Goal: Information Seeking & Learning: Learn about a topic

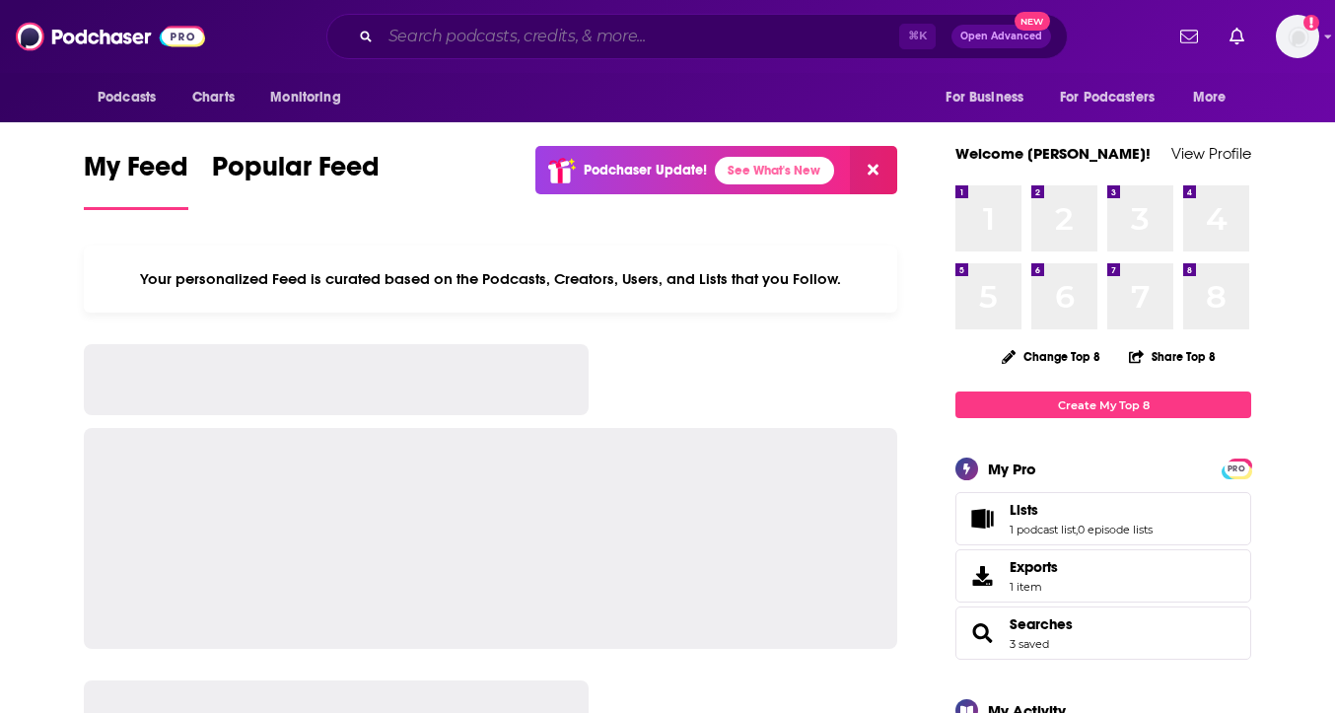
click at [613, 29] on input "Search podcasts, credits, & more..." at bounding box center [640, 37] width 519 height 32
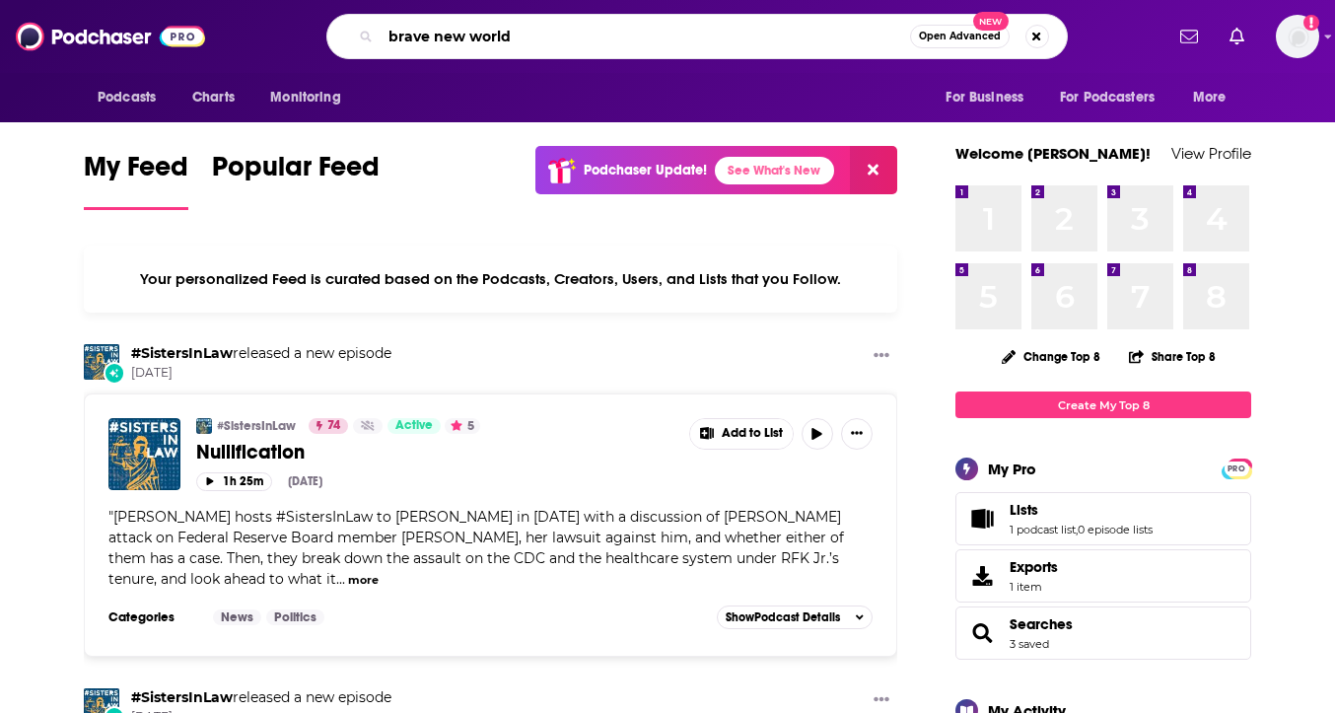
type input "brave new world"
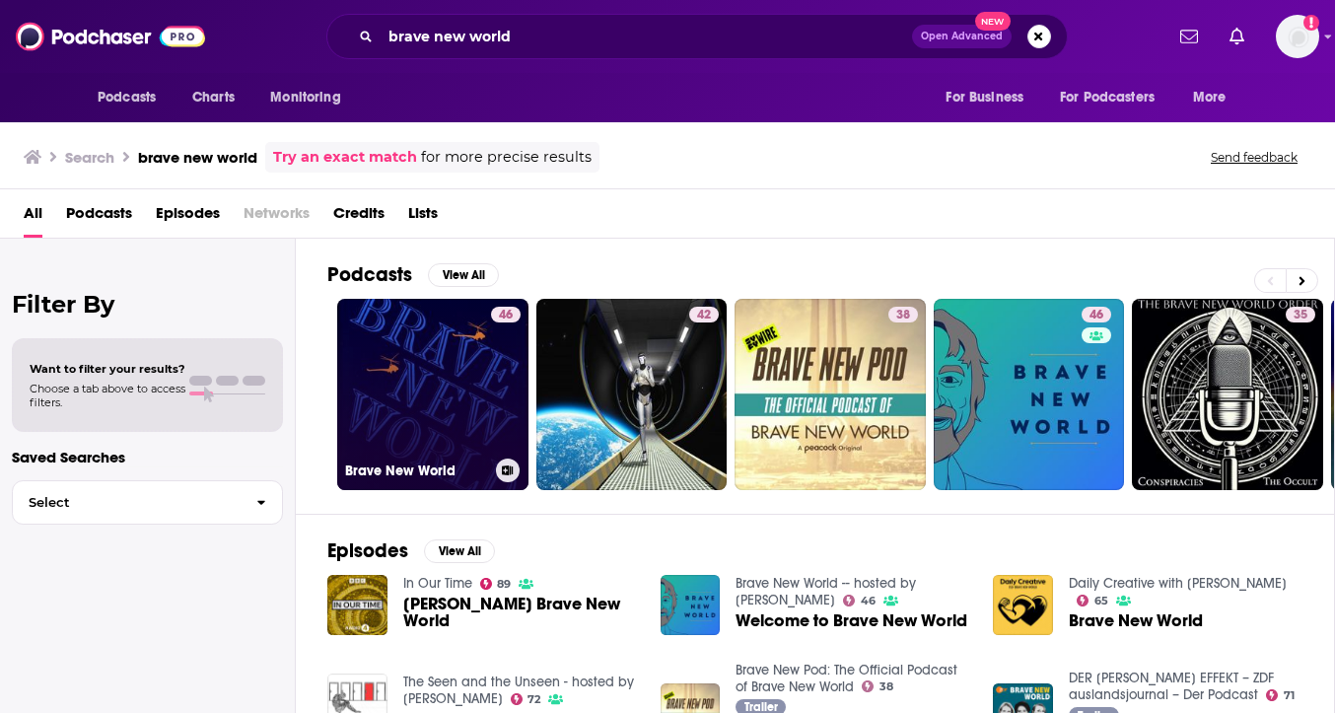
click at [444, 411] on link "46 Brave New World" at bounding box center [432, 394] width 191 height 191
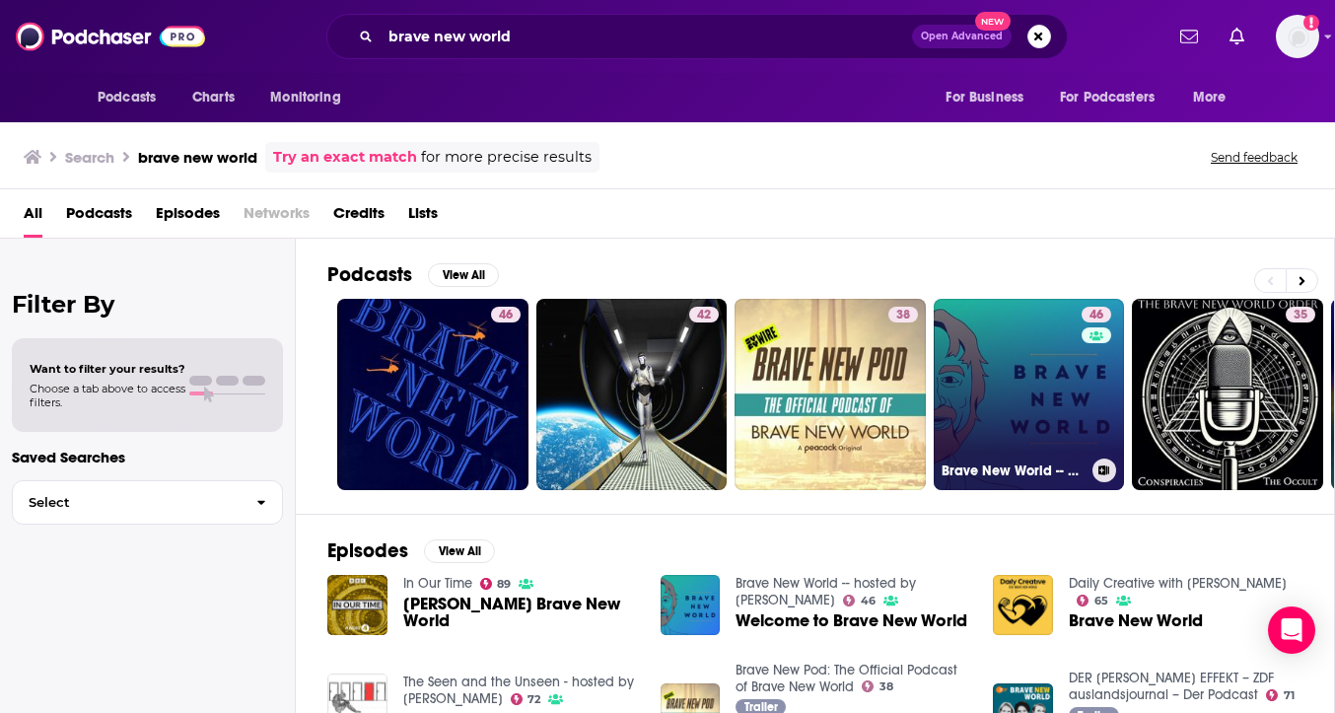
click at [1075, 379] on link "46 Brave New World -- hosted by [PERSON_NAME]" at bounding box center [1029, 394] width 191 height 191
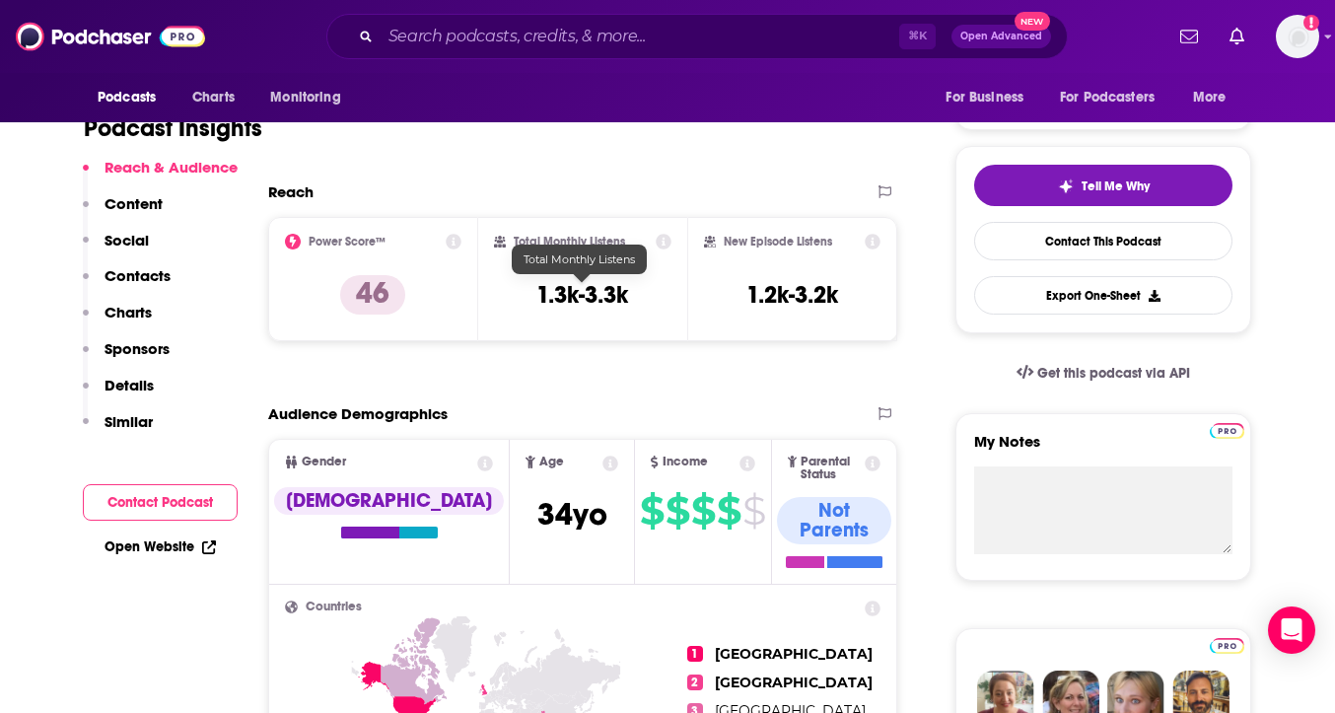
scroll to position [388, 0]
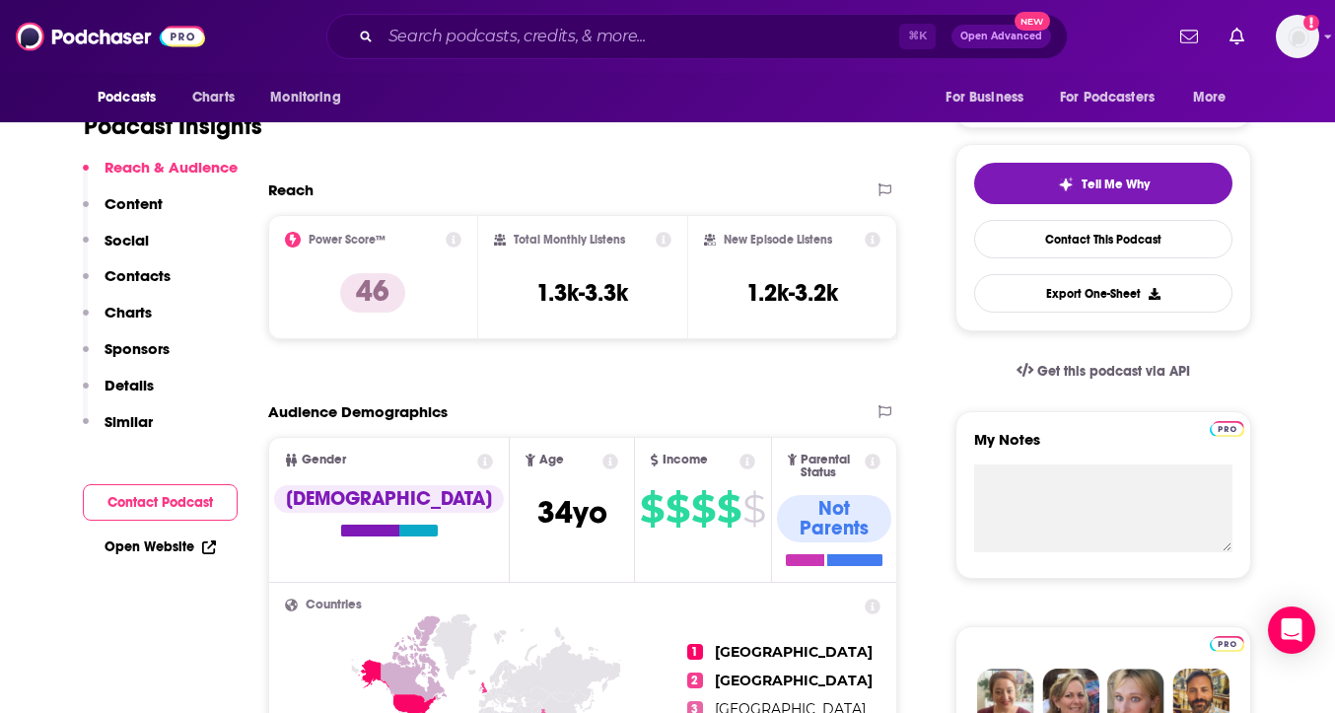
click at [469, 241] on div "Power Score™ 46" at bounding box center [373, 277] width 210 height 124
click at [457, 241] on icon at bounding box center [454, 240] width 16 height 16
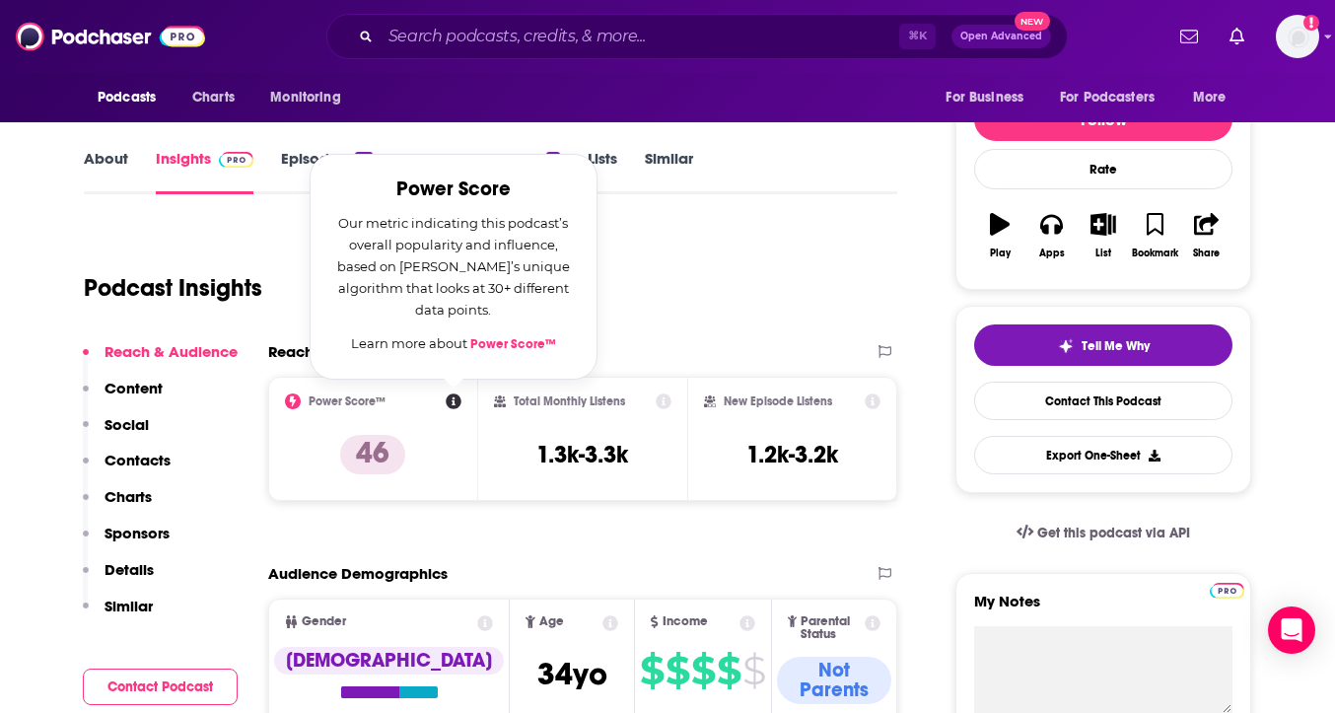
scroll to position [226, 0]
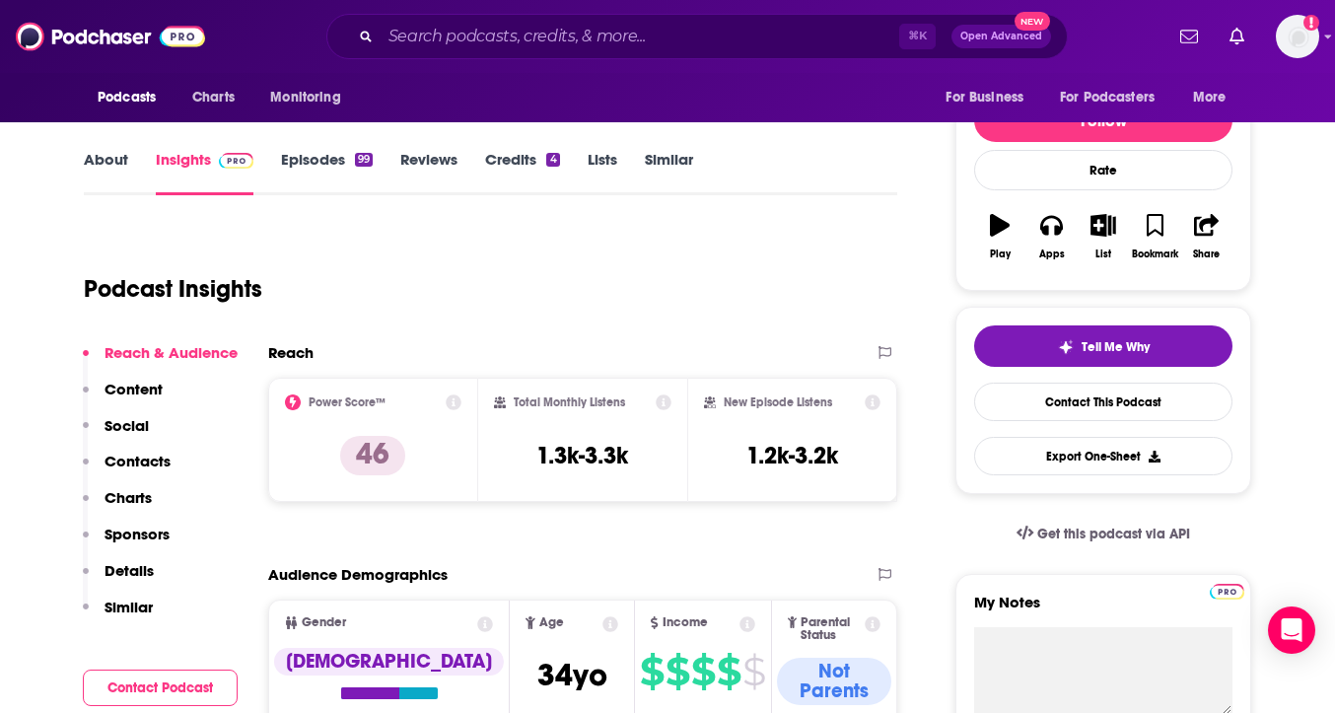
click at [452, 401] on icon at bounding box center [454, 402] width 16 height 16
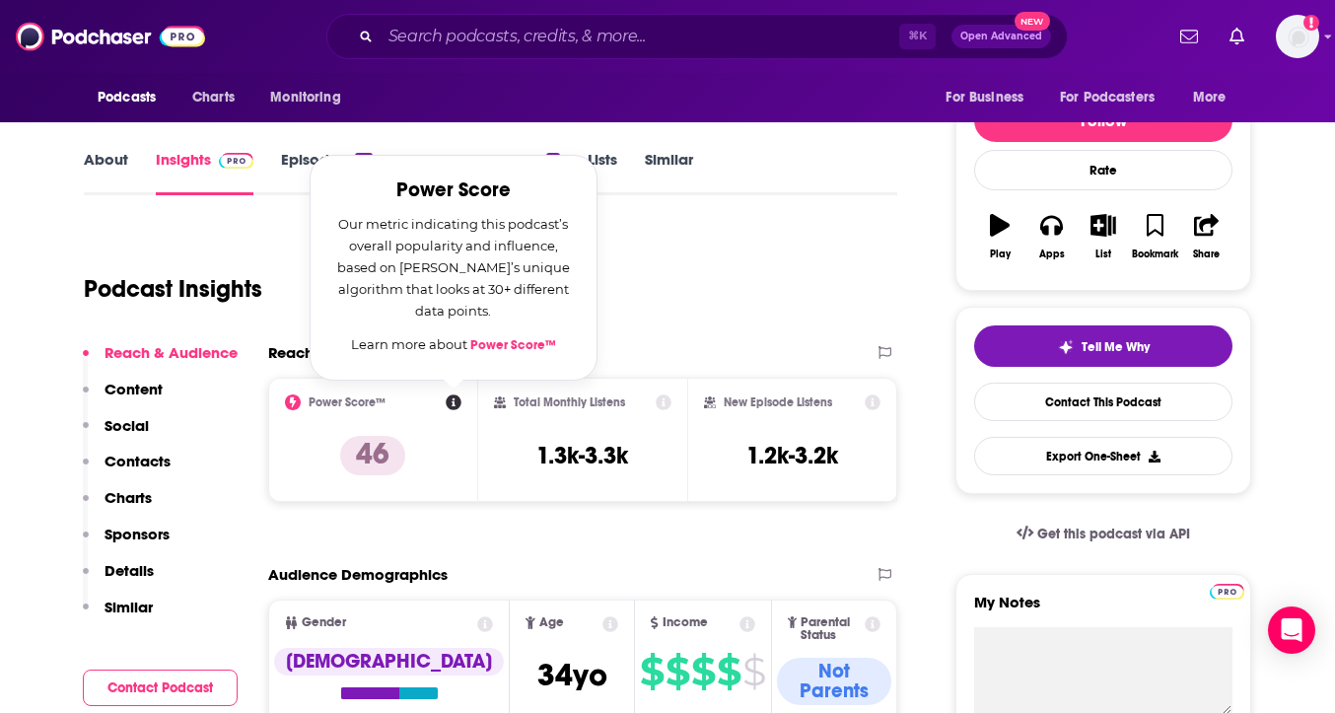
click at [482, 342] on link "Power Score™" at bounding box center [513, 345] width 86 height 16
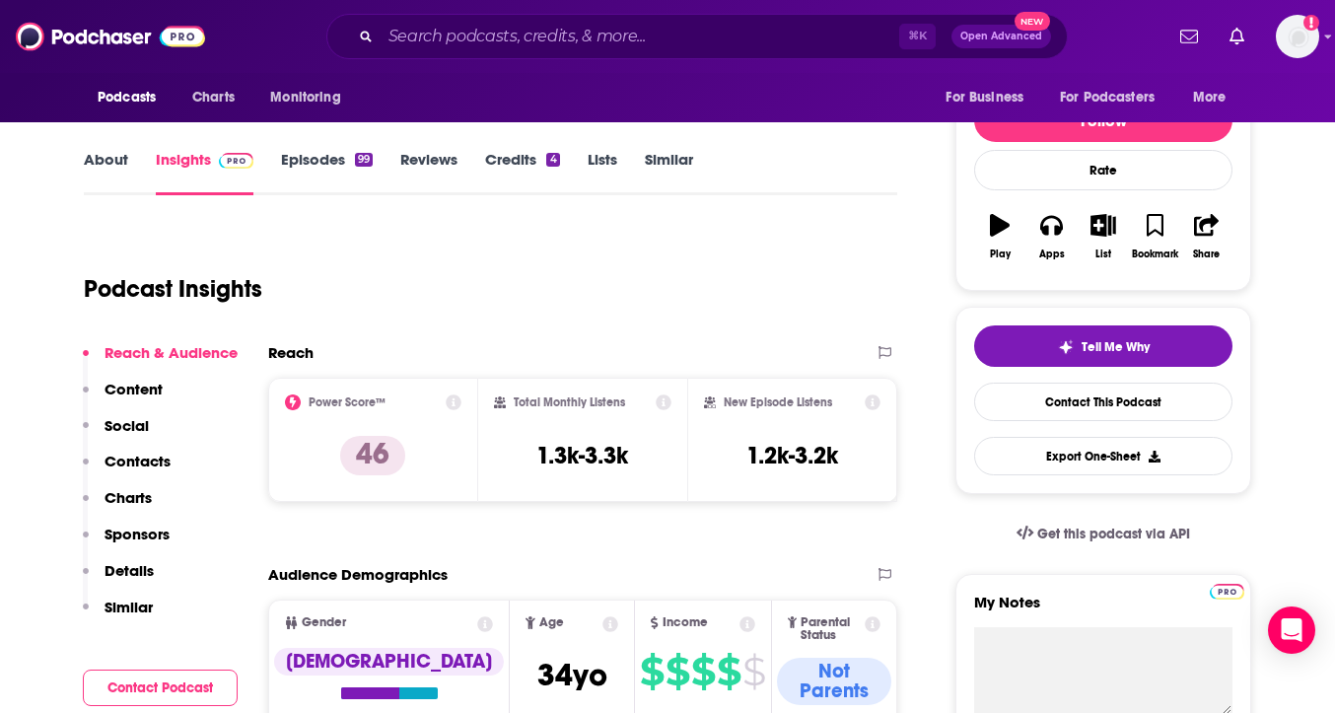
click at [687, 287] on div "Podcast Insights" at bounding box center [483, 277] width 798 height 101
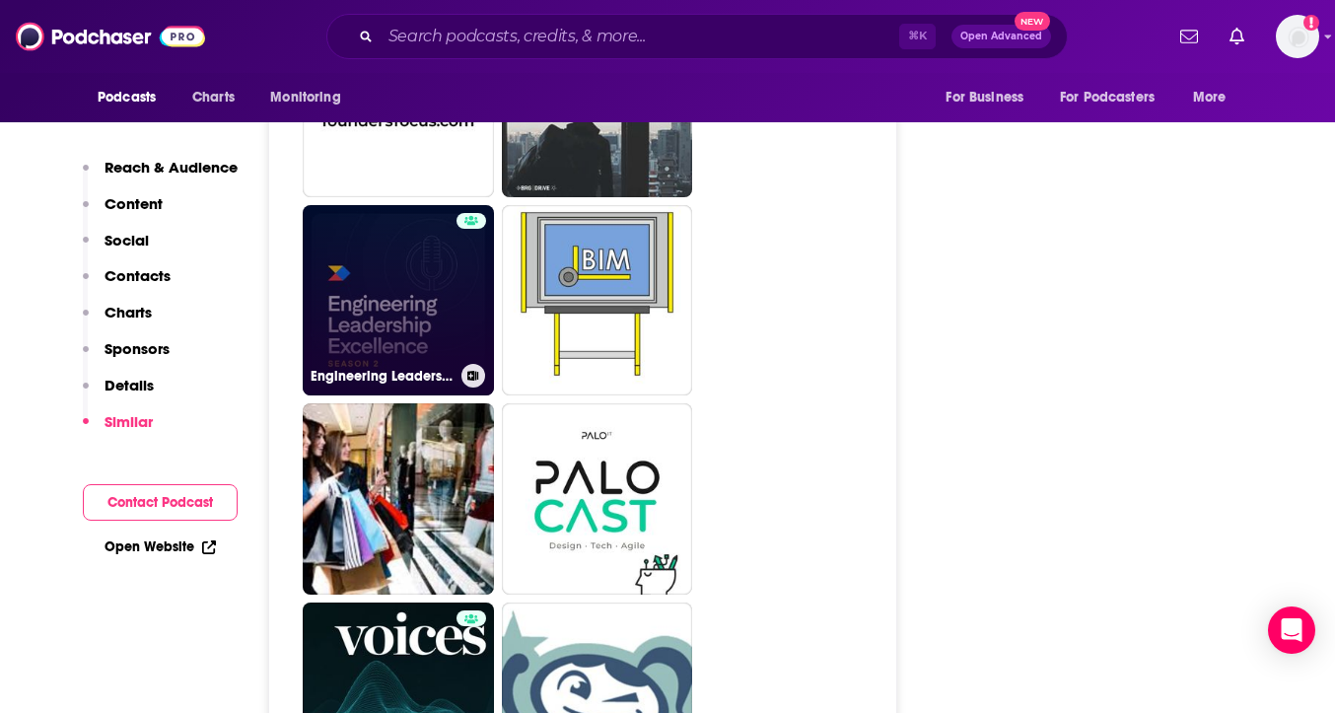
scroll to position [4051, 0]
